Goal: Transaction & Acquisition: Download file/media

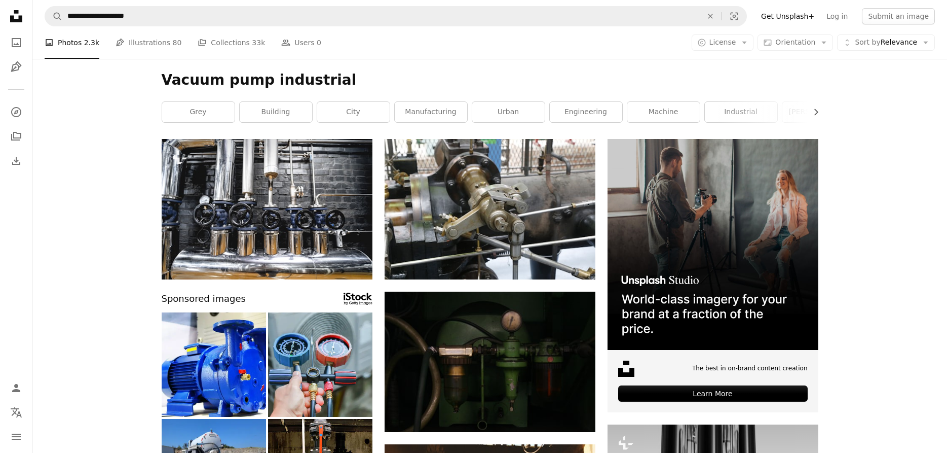
scroll to position [35538, 0]
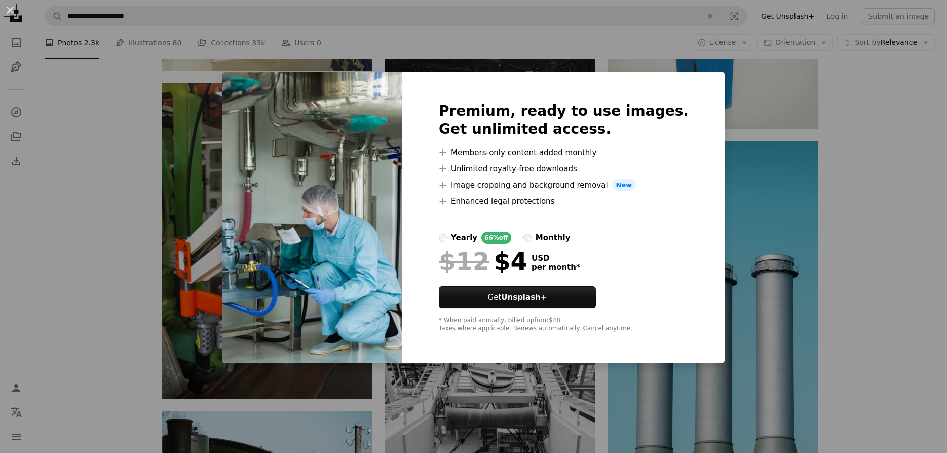
click at [925, 44] on div "An X shape Premium, ready to use images. Get unlimited access. A plus sign Memb…" at bounding box center [473, 226] width 947 height 453
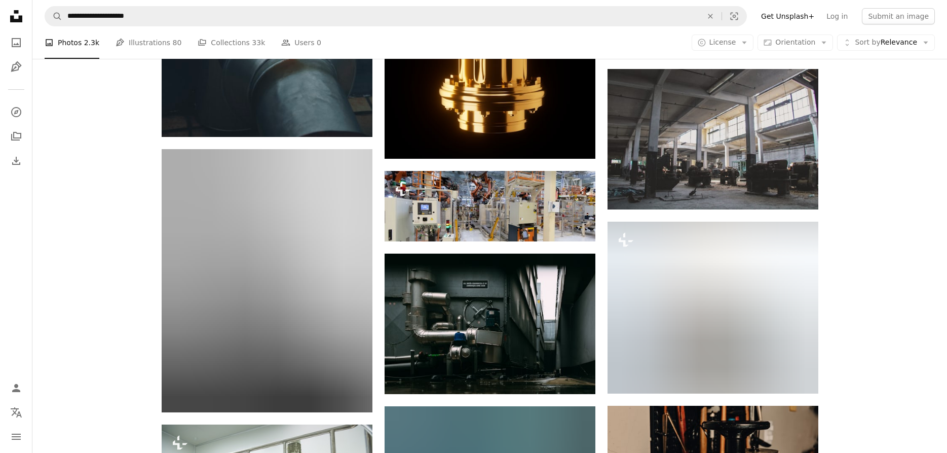
scroll to position [42218, 0]
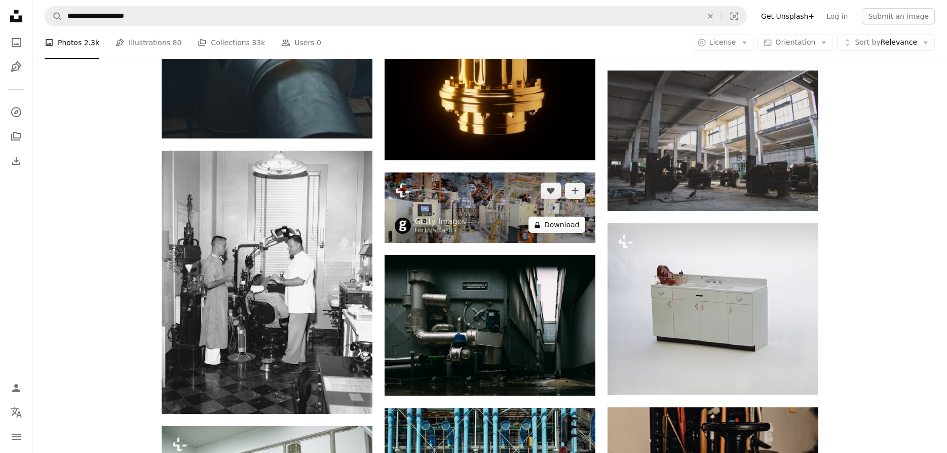
click at [558, 223] on button "A lock Download" at bounding box center [557, 224] width 57 height 16
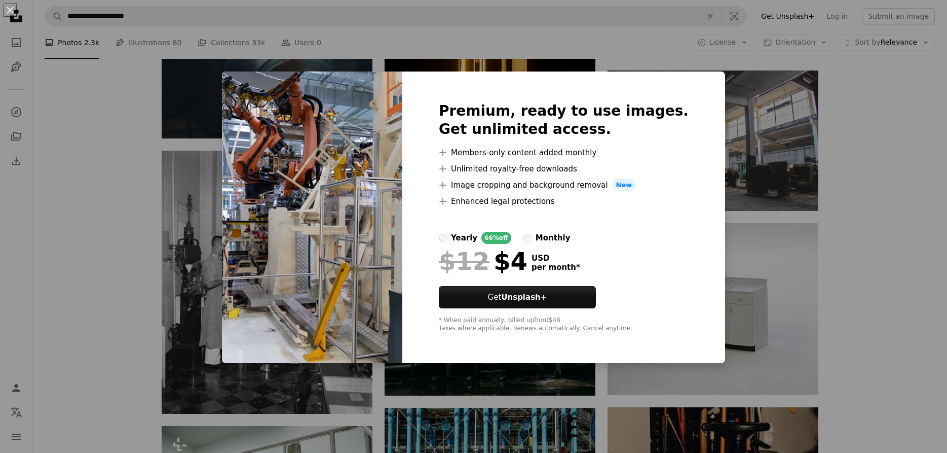
click at [916, 158] on div "An X shape Premium, ready to use images. Get unlimited access. A plus sign Memb…" at bounding box center [473, 226] width 947 height 453
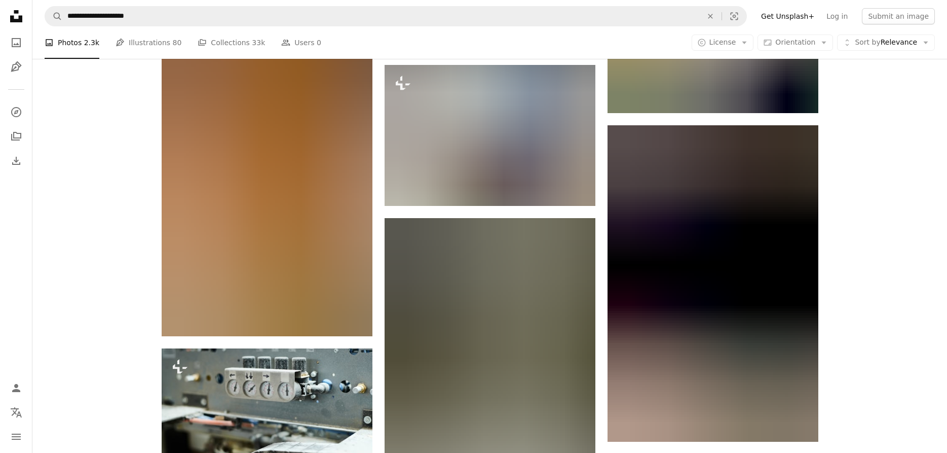
scroll to position [47284, 0]
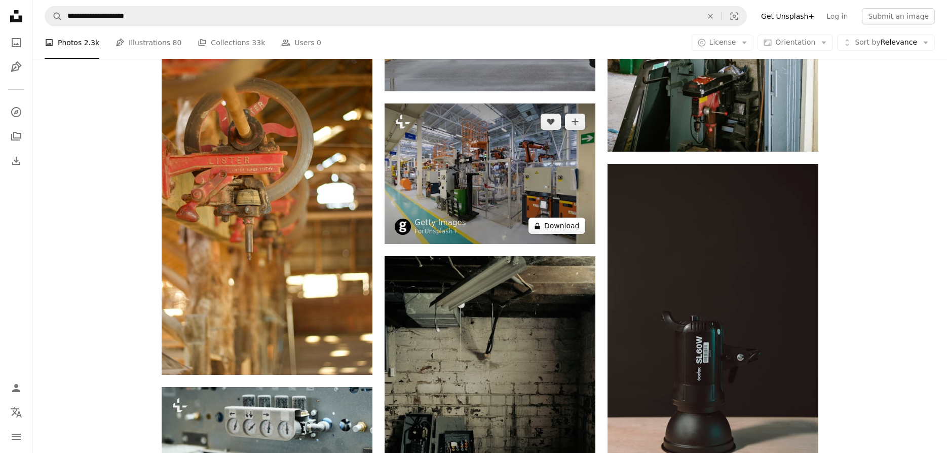
click at [557, 226] on button "A lock Download" at bounding box center [557, 225] width 57 height 16
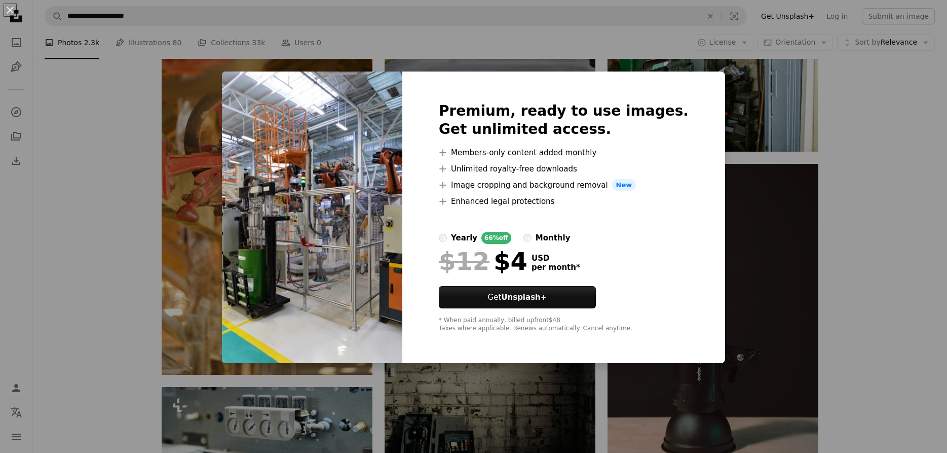
click at [884, 152] on div "An X shape Premium, ready to use images. Get unlimited access. A plus sign Memb…" at bounding box center [473, 226] width 947 height 453
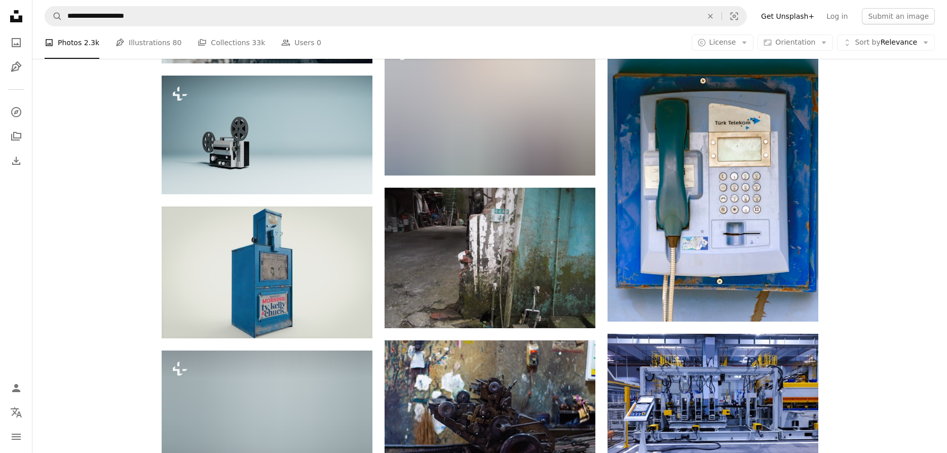
scroll to position [51212, 0]
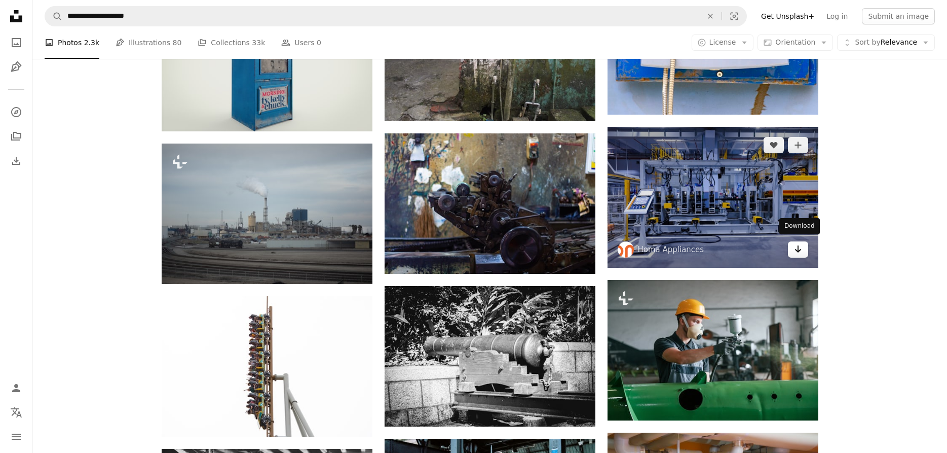
click at [800, 249] on icon "Arrow pointing down" at bounding box center [798, 249] width 8 height 12
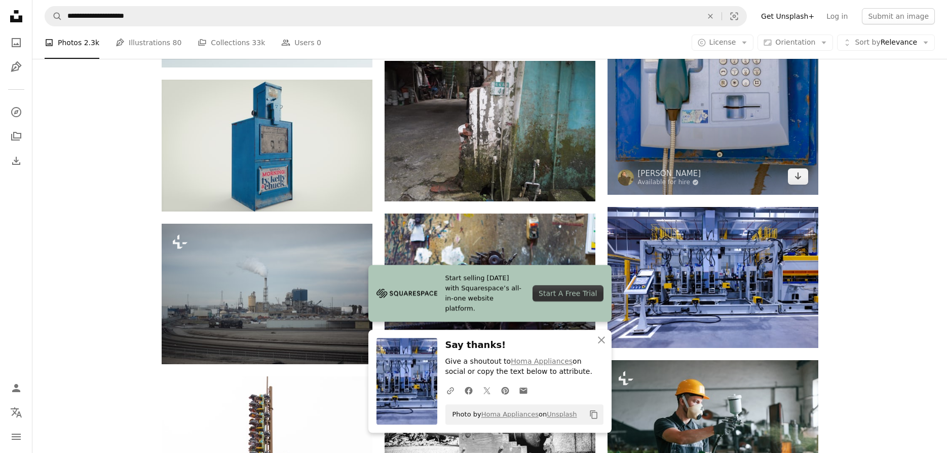
scroll to position [51109, 0]
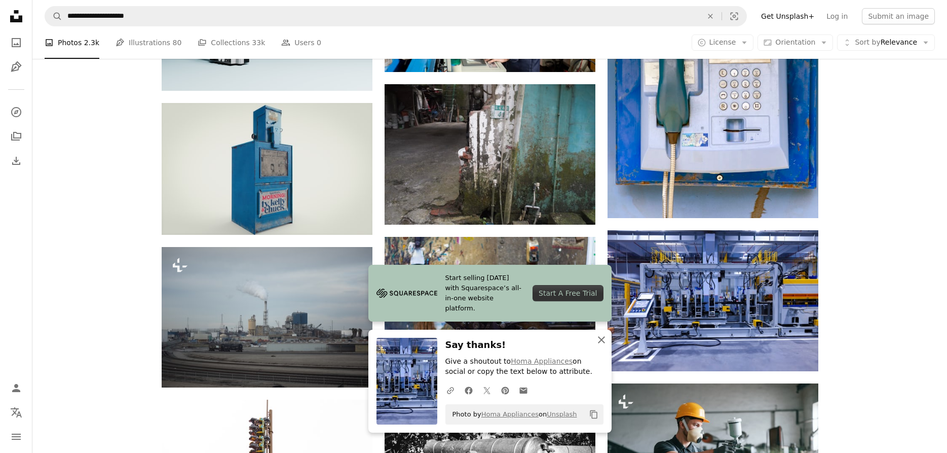
click at [599, 337] on icon "button" at bounding box center [601, 339] width 7 height 7
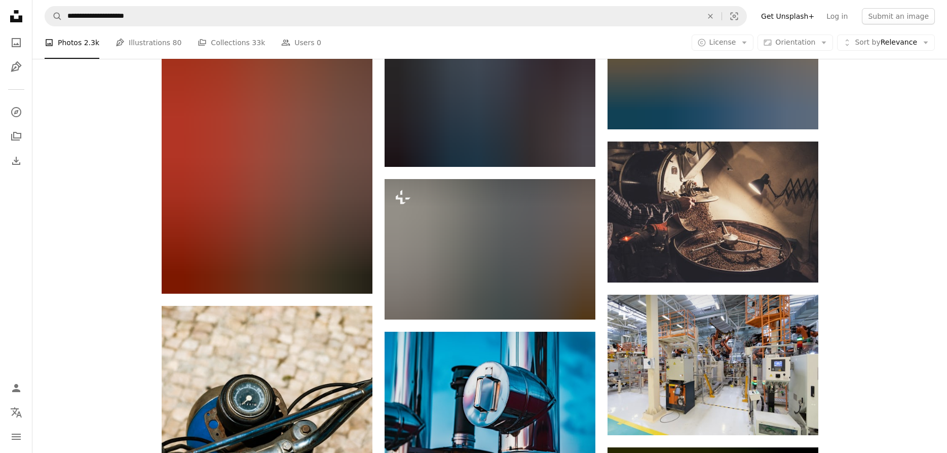
scroll to position [65323, 0]
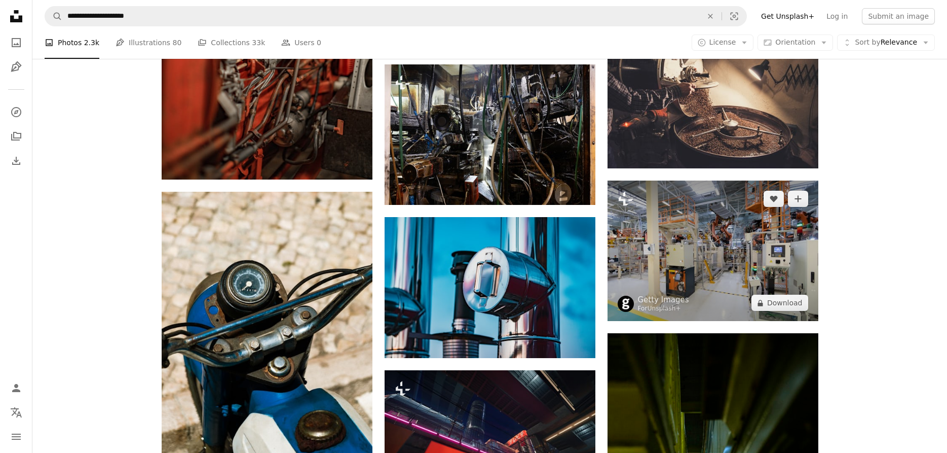
click at [732, 265] on img at bounding box center [713, 250] width 211 height 140
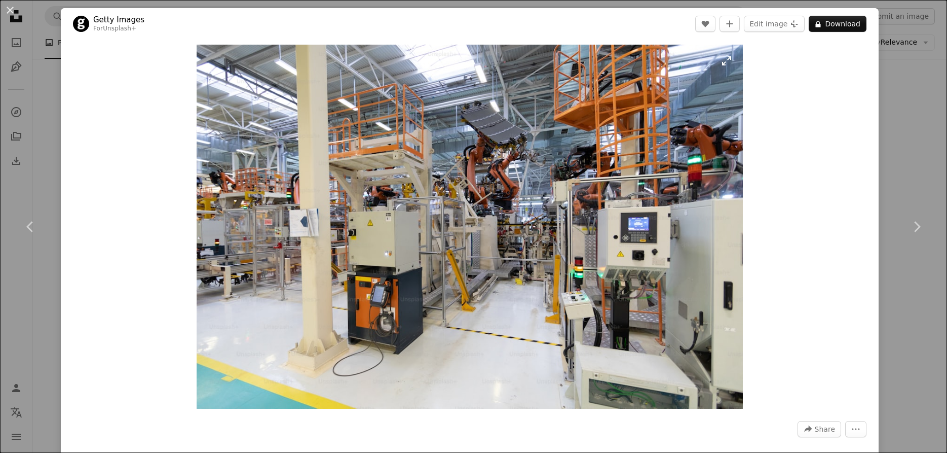
scroll to position [66046, 0]
click at [559, 268] on img "Zoom in on this image" at bounding box center [470, 227] width 546 height 364
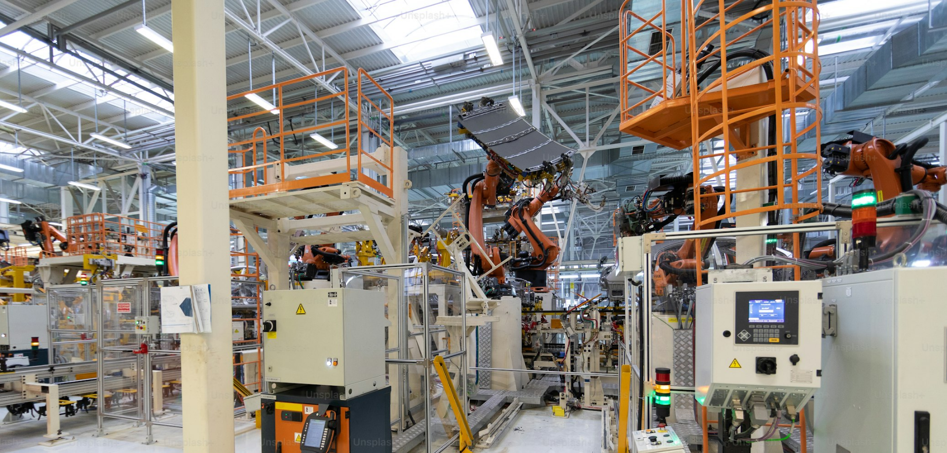
scroll to position [90, 0]
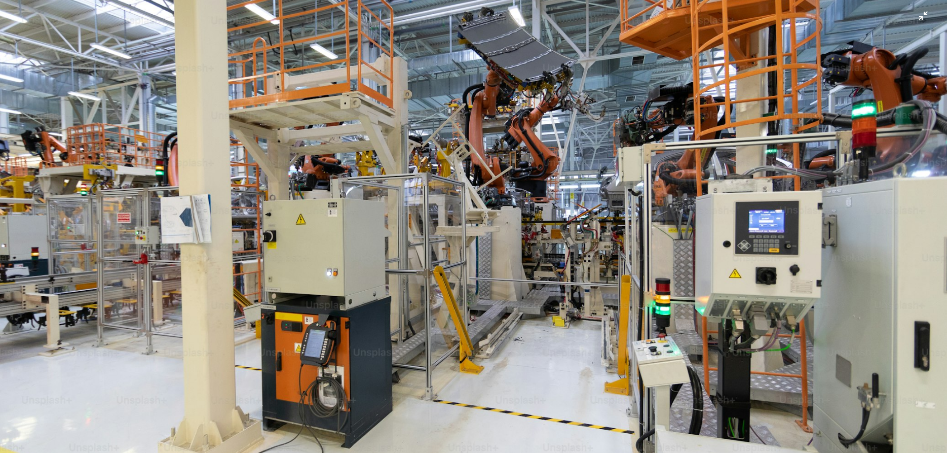
click at [540, 263] on img "Zoom out on this image" at bounding box center [473, 226] width 948 height 632
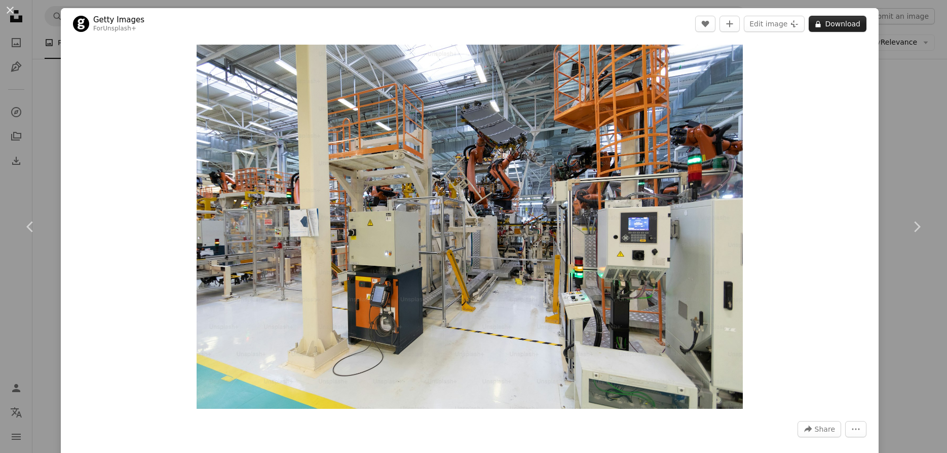
click at [849, 21] on button "A lock Download" at bounding box center [838, 24] width 58 height 16
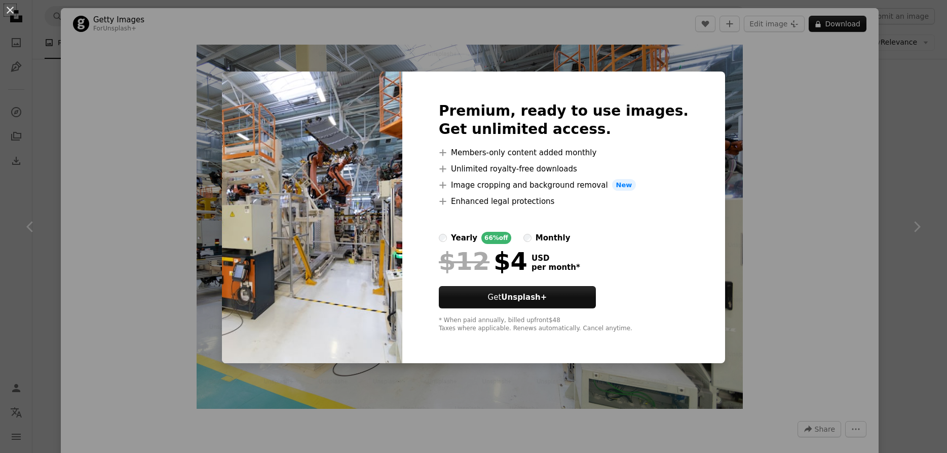
click at [644, 135] on h2 "Premium, ready to use images. Get unlimited access." at bounding box center [564, 120] width 250 height 36
click at [811, 54] on div "An X shape Premium, ready to use images. Get unlimited access. A plus sign Memb…" at bounding box center [473, 226] width 947 height 453
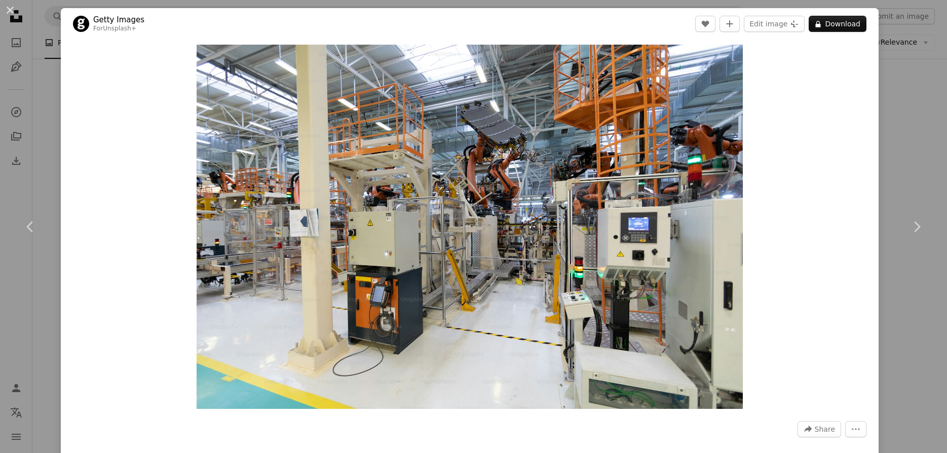
click at [814, 223] on div "Zoom in" at bounding box center [470, 227] width 818 height 374
click at [905, 142] on div "An X shape Chevron left Chevron right Getty Images For Unsplash+ A heart A plus…" at bounding box center [473, 226] width 947 height 453
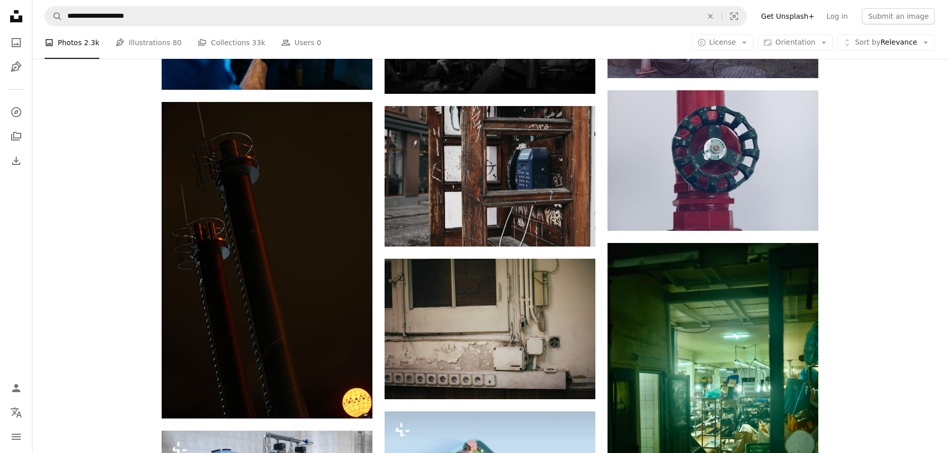
scroll to position [65323, 0]
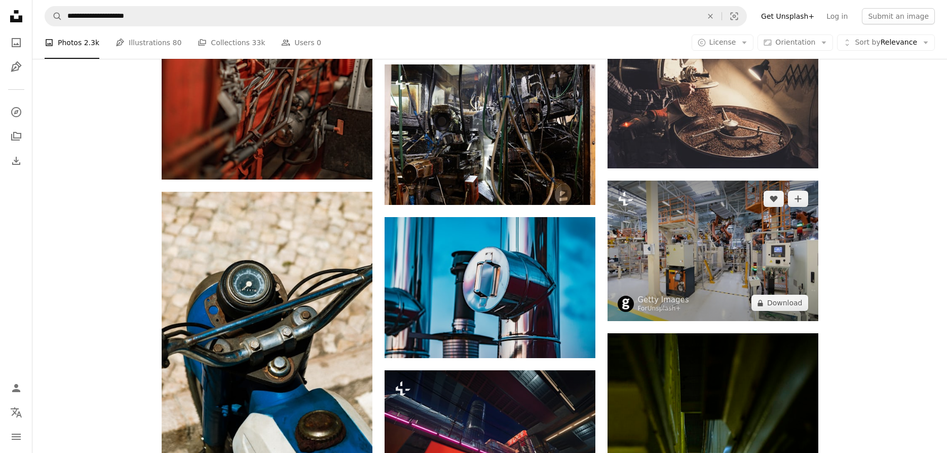
click at [697, 245] on img at bounding box center [713, 250] width 211 height 140
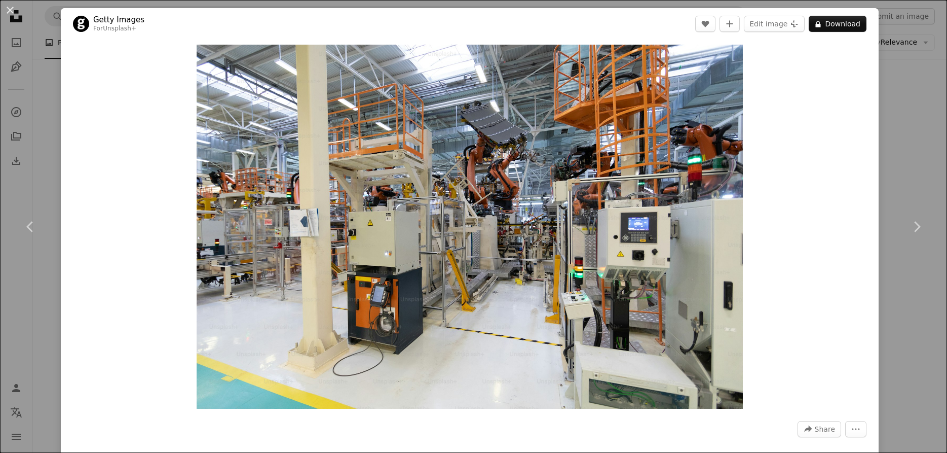
click at [195, 323] on div "Zoom in" at bounding box center [470, 227] width 818 height 374
click at [908, 89] on div "An X shape Chevron left Chevron right Getty Images For Unsplash+ A heart A plus…" at bounding box center [473, 226] width 947 height 453
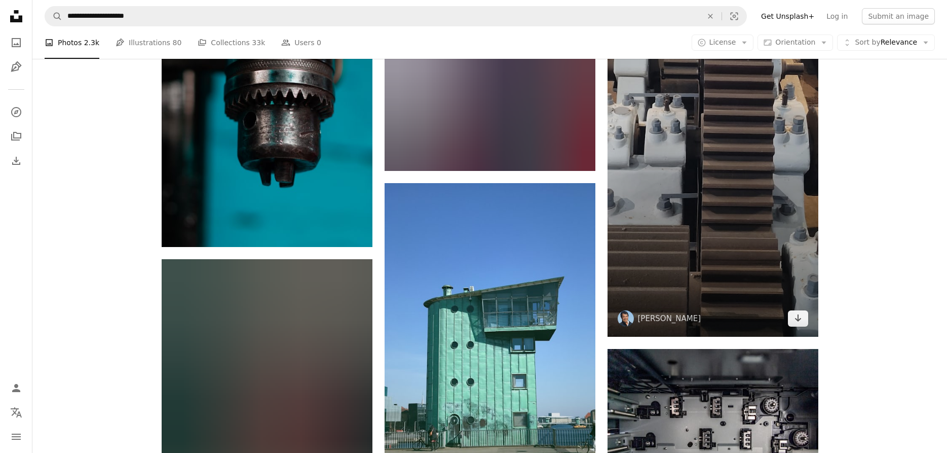
scroll to position [87239, 0]
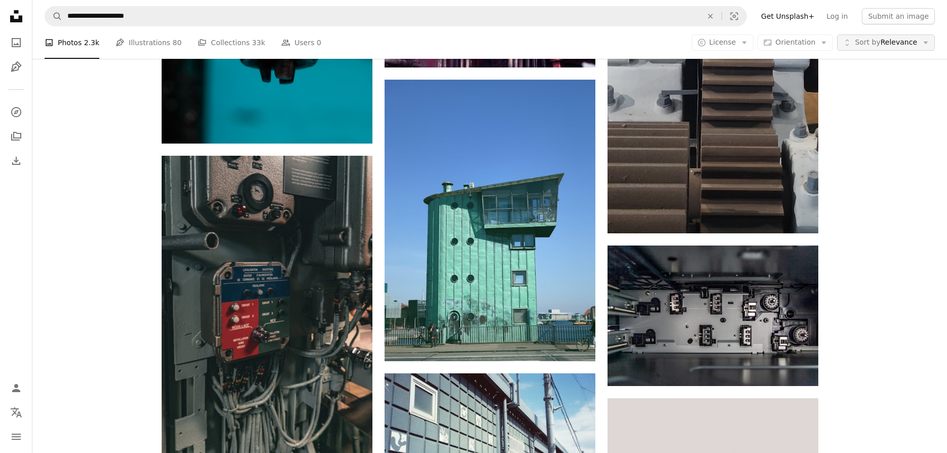
click at [924, 42] on icon "button" at bounding box center [926, 43] width 5 height 3
click at [827, 42] on icon "Arrow down" at bounding box center [823, 42] width 9 height 9
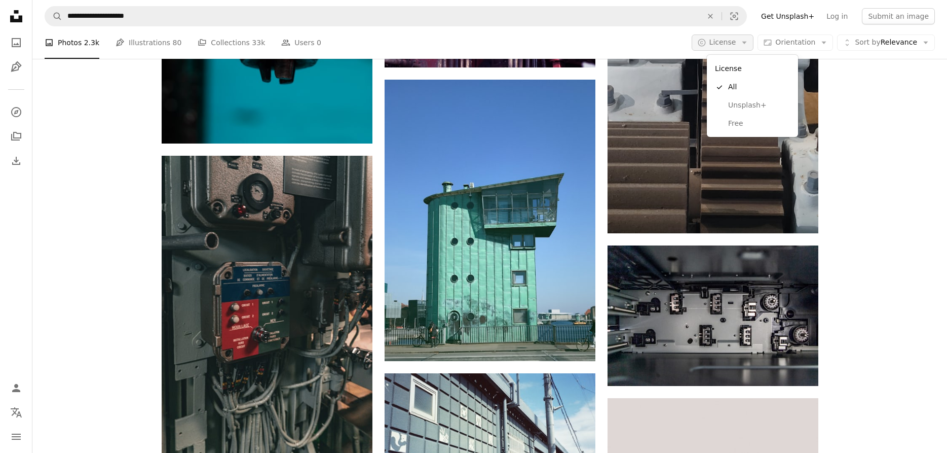
click at [749, 40] on icon "Arrow down" at bounding box center [744, 42] width 9 height 9
click at [736, 124] on span "Free" at bounding box center [759, 124] width 62 height 10
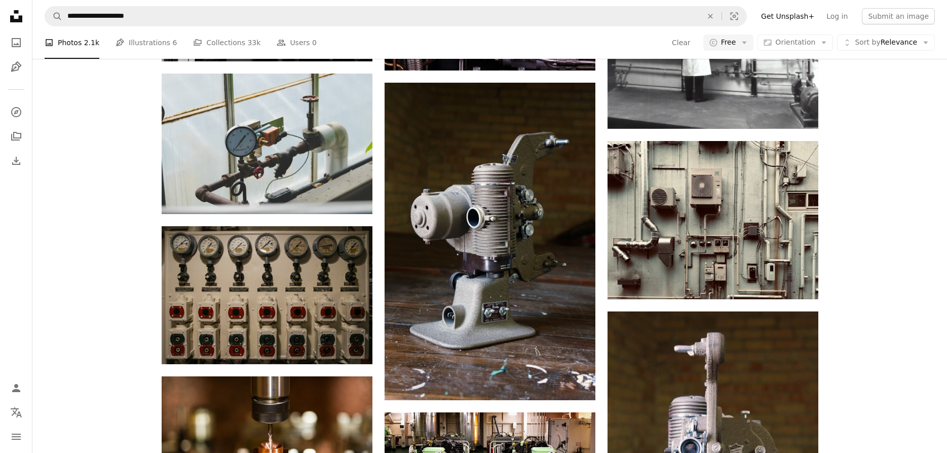
scroll to position [8270, 0]
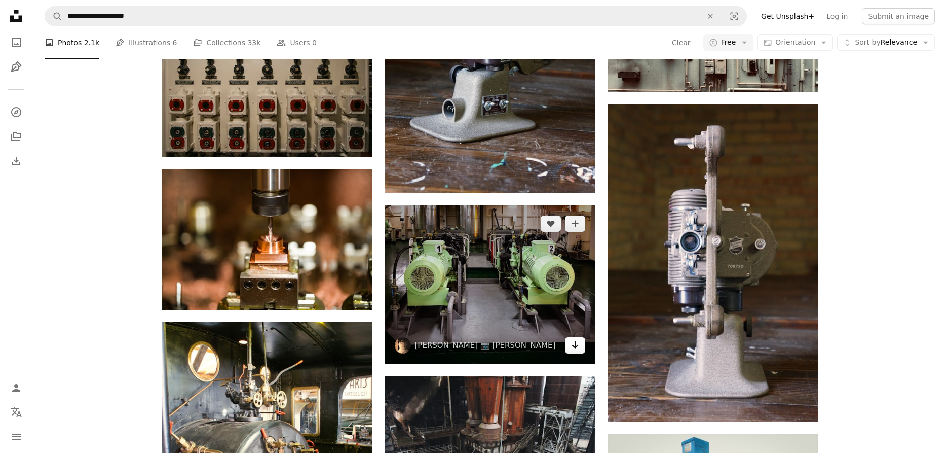
click at [575, 347] on icon "Download" at bounding box center [575, 344] width 7 height 7
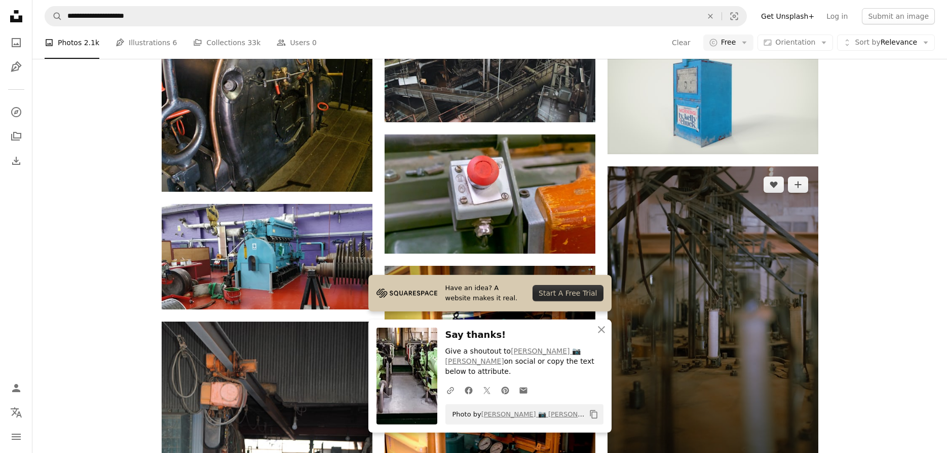
scroll to position [8684, 0]
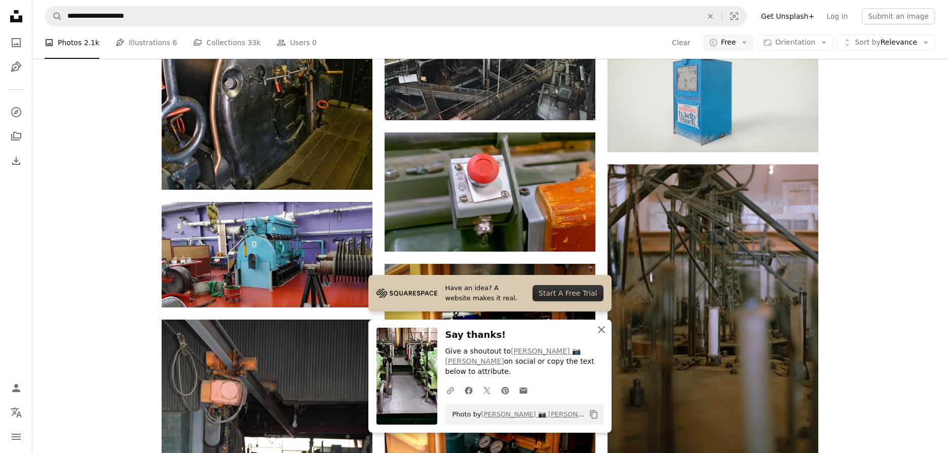
click at [602, 335] on icon "An X shape" at bounding box center [601, 329] width 12 height 12
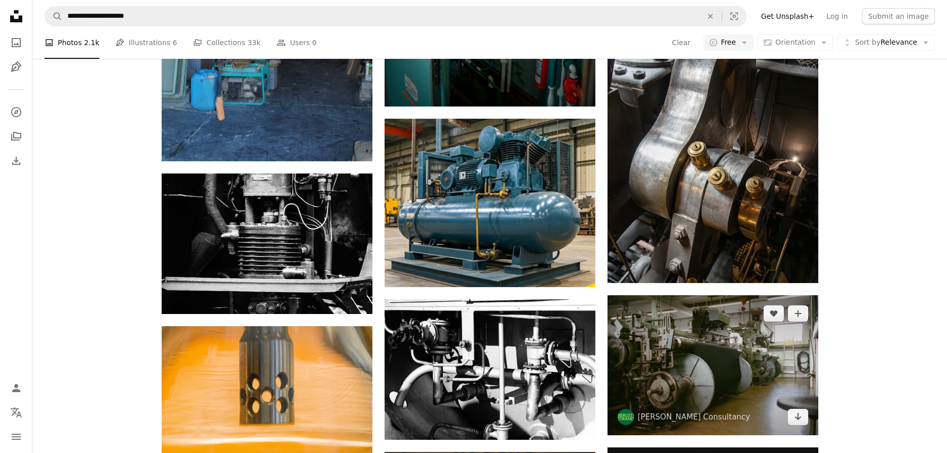
scroll to position [9097, 0]
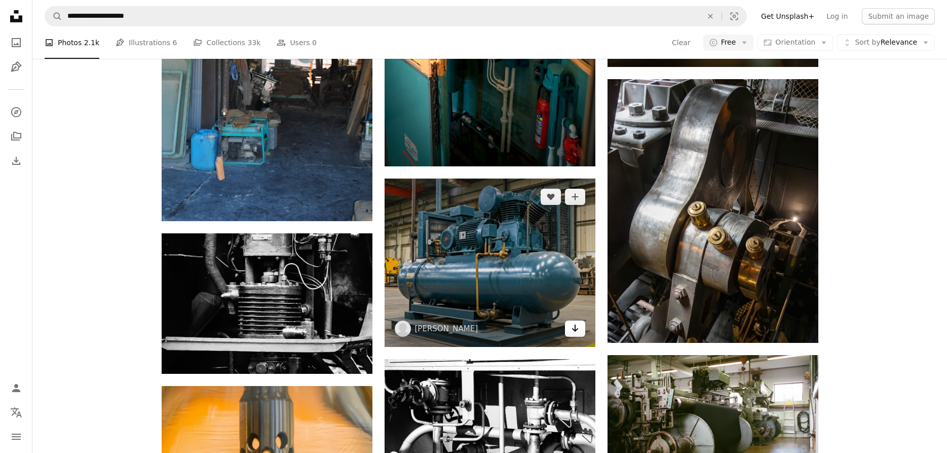
click at [575, 327] on icon "Download" at bounding box center [575, 327] width 7 height 7
